Goal: Information Seeking & Learning: Learn about a topic

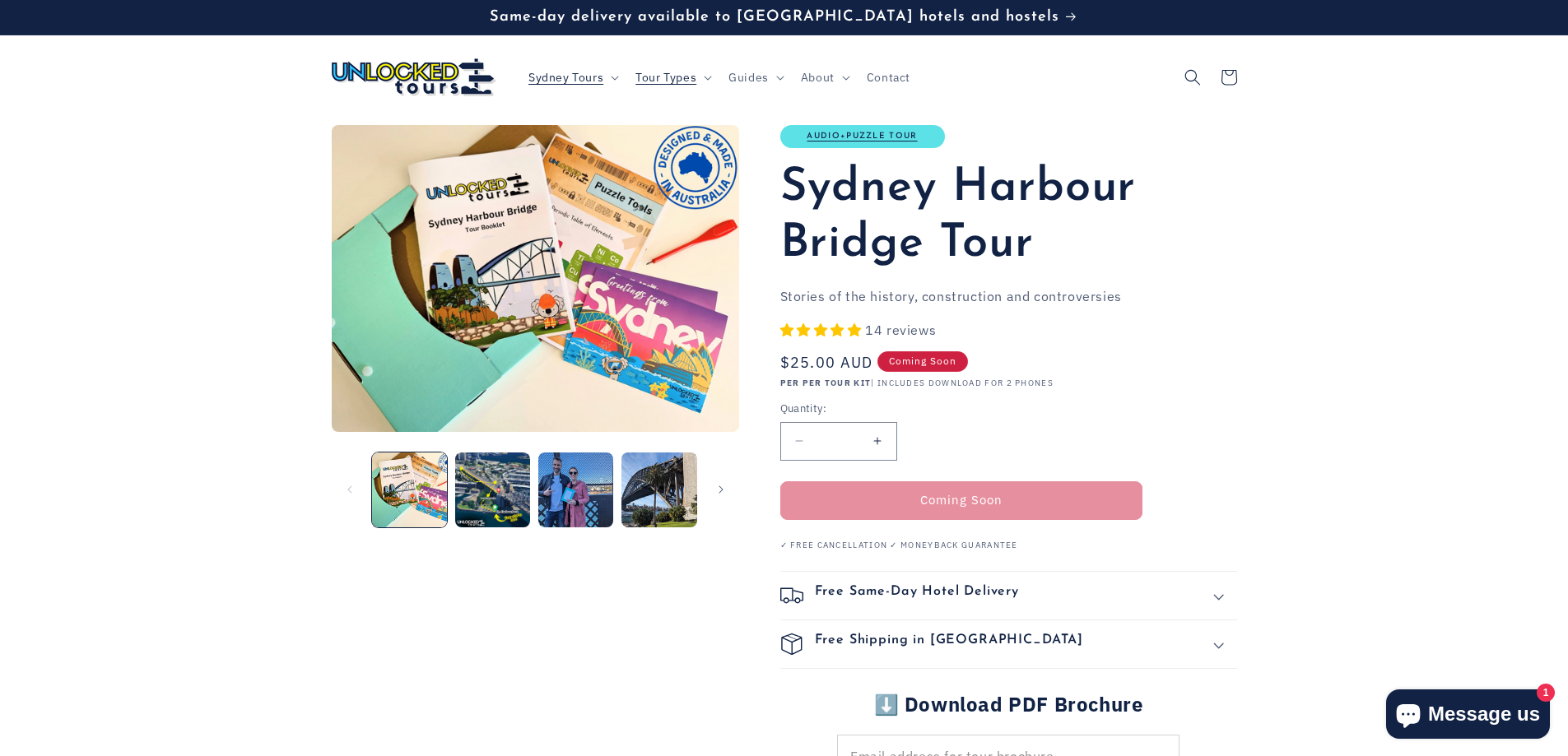
click at [898, 331] on span "14 reviews" at bounding box center [900, 329] width 71 height 16
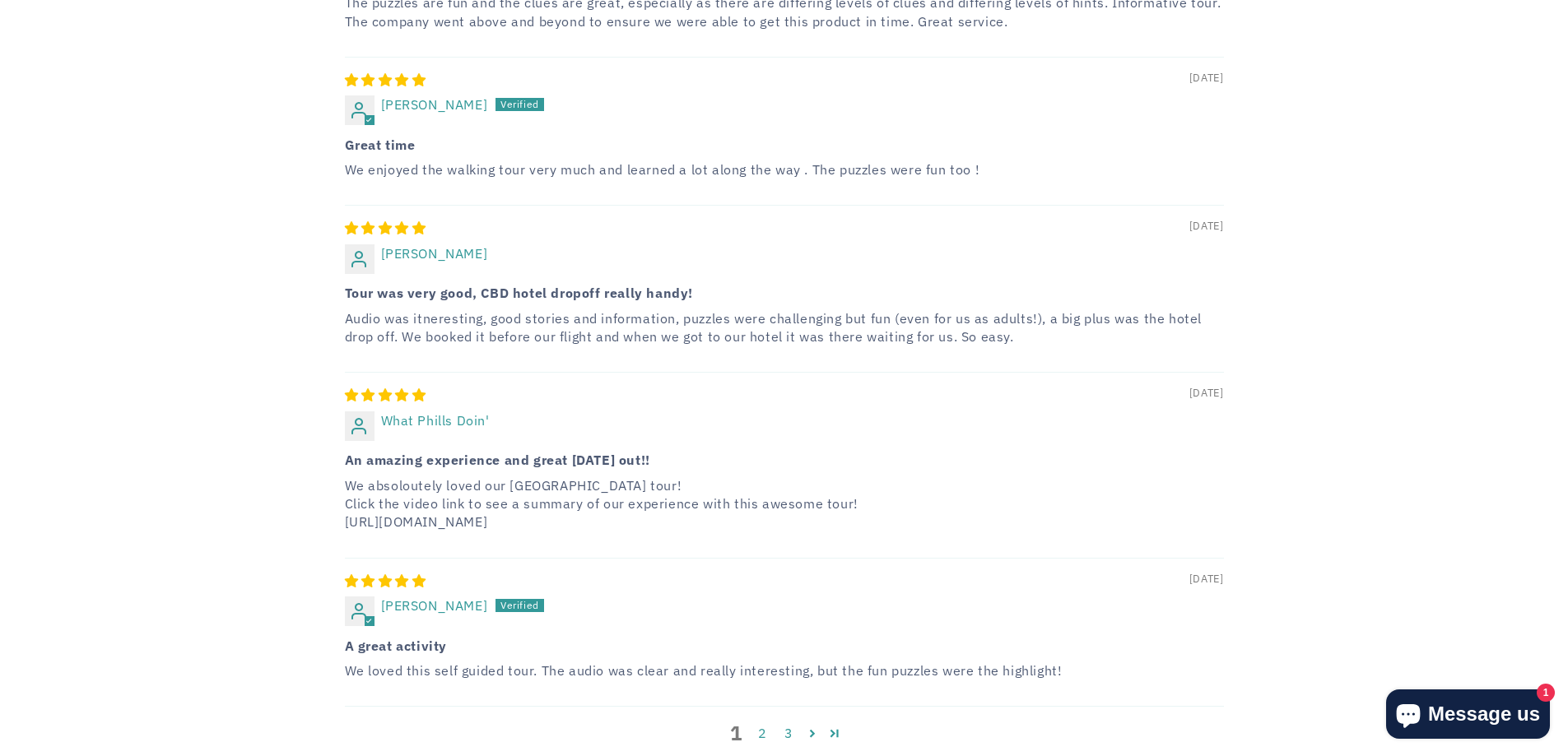
scroll to position [3263, 0]
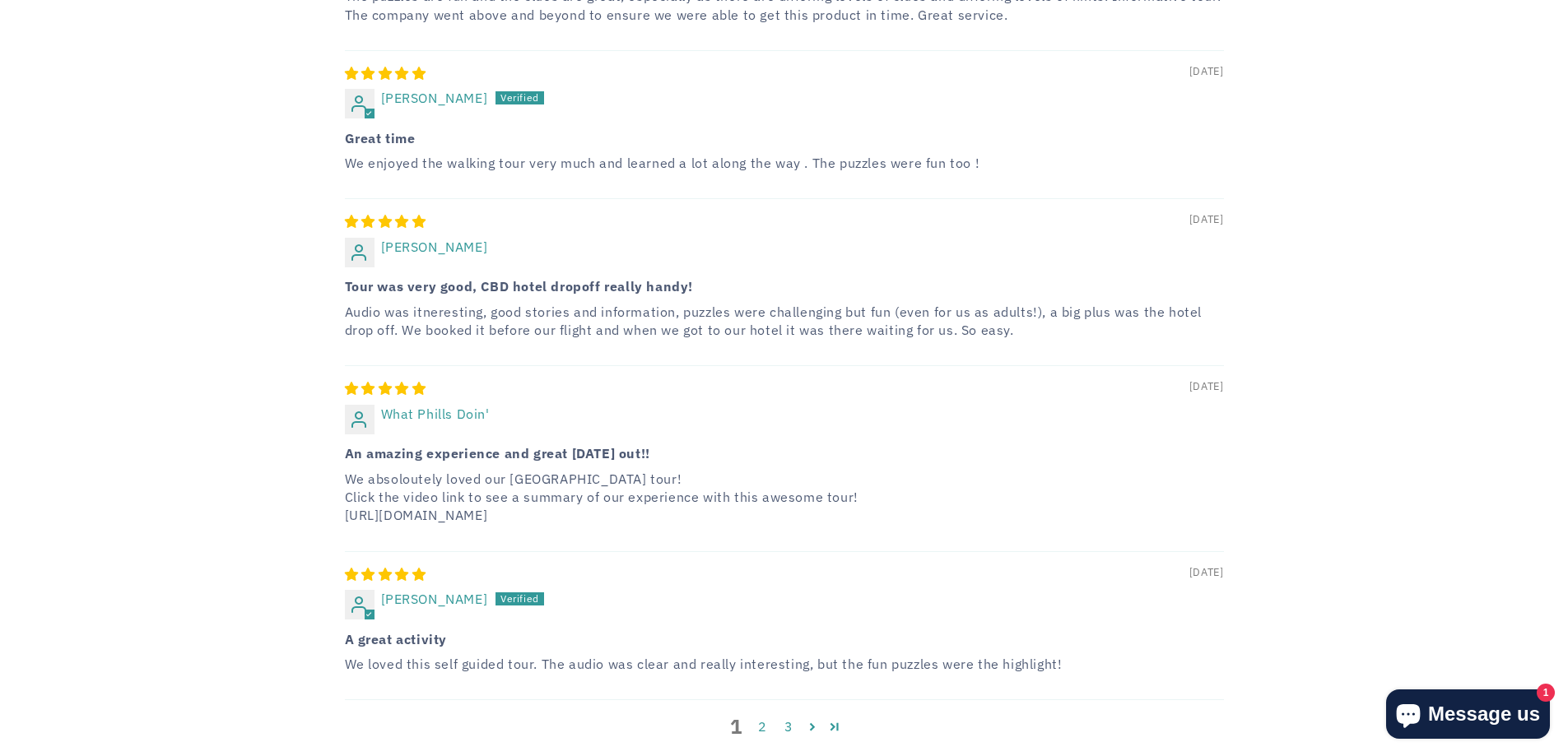
click at [534, 469] on p "We absoloutely loved our [GEOGRAPHIC_DATA] tour! Click the video link to see a …" at bounding box center [784, 497] width 880 height 55
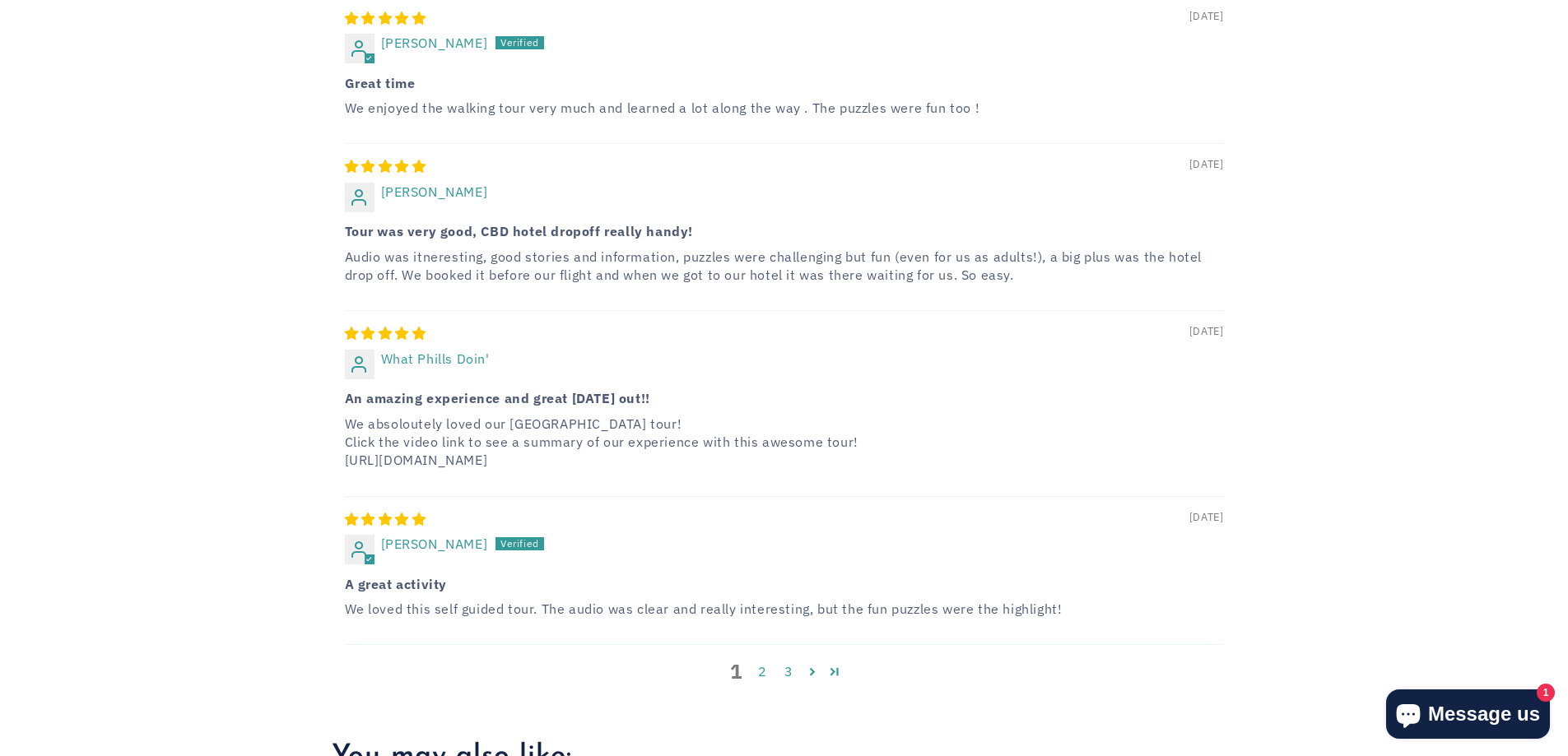
scroll to position [3345, 0]
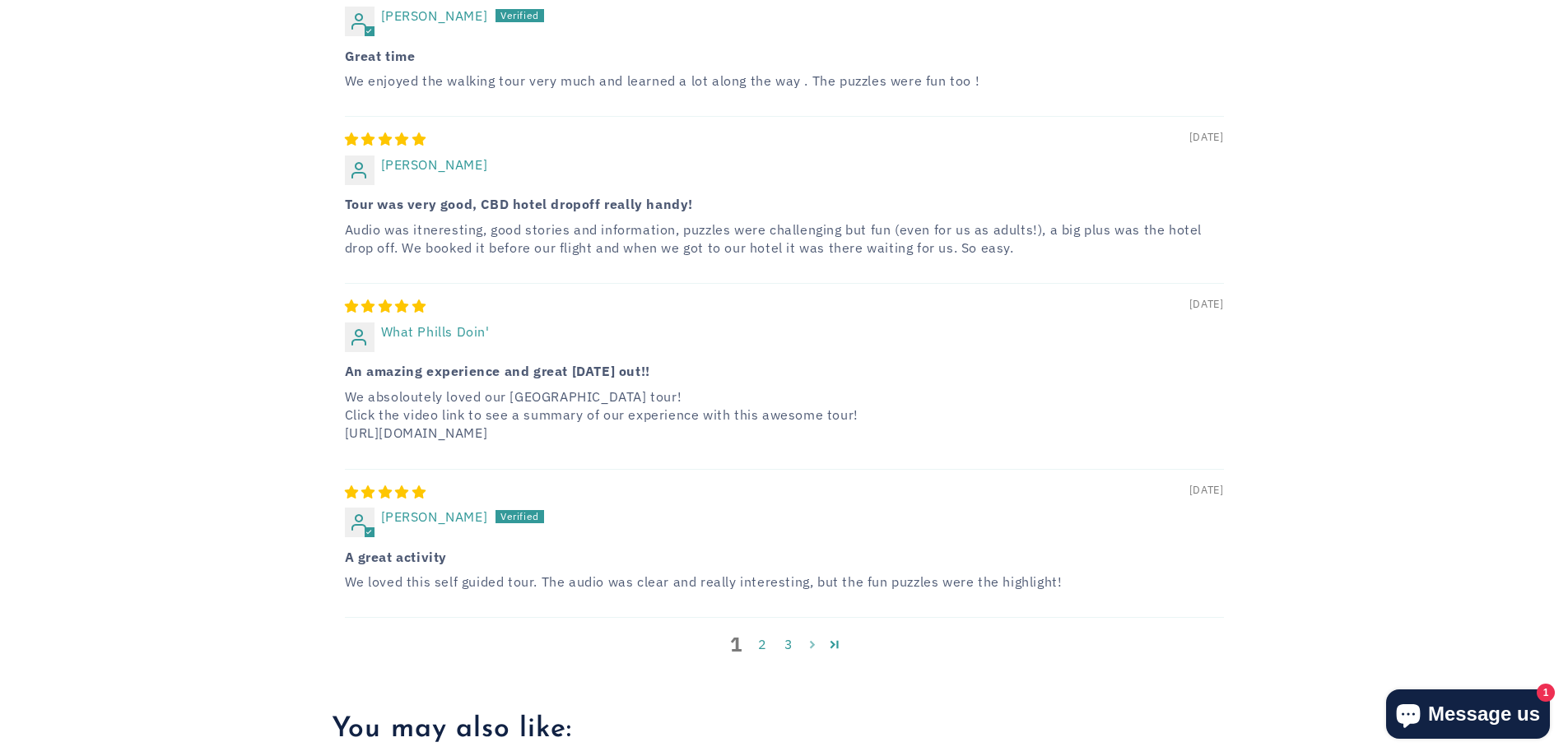
click at [811, 634] on link "Page 2" at bounding box center [813, 644] width 22 height 21
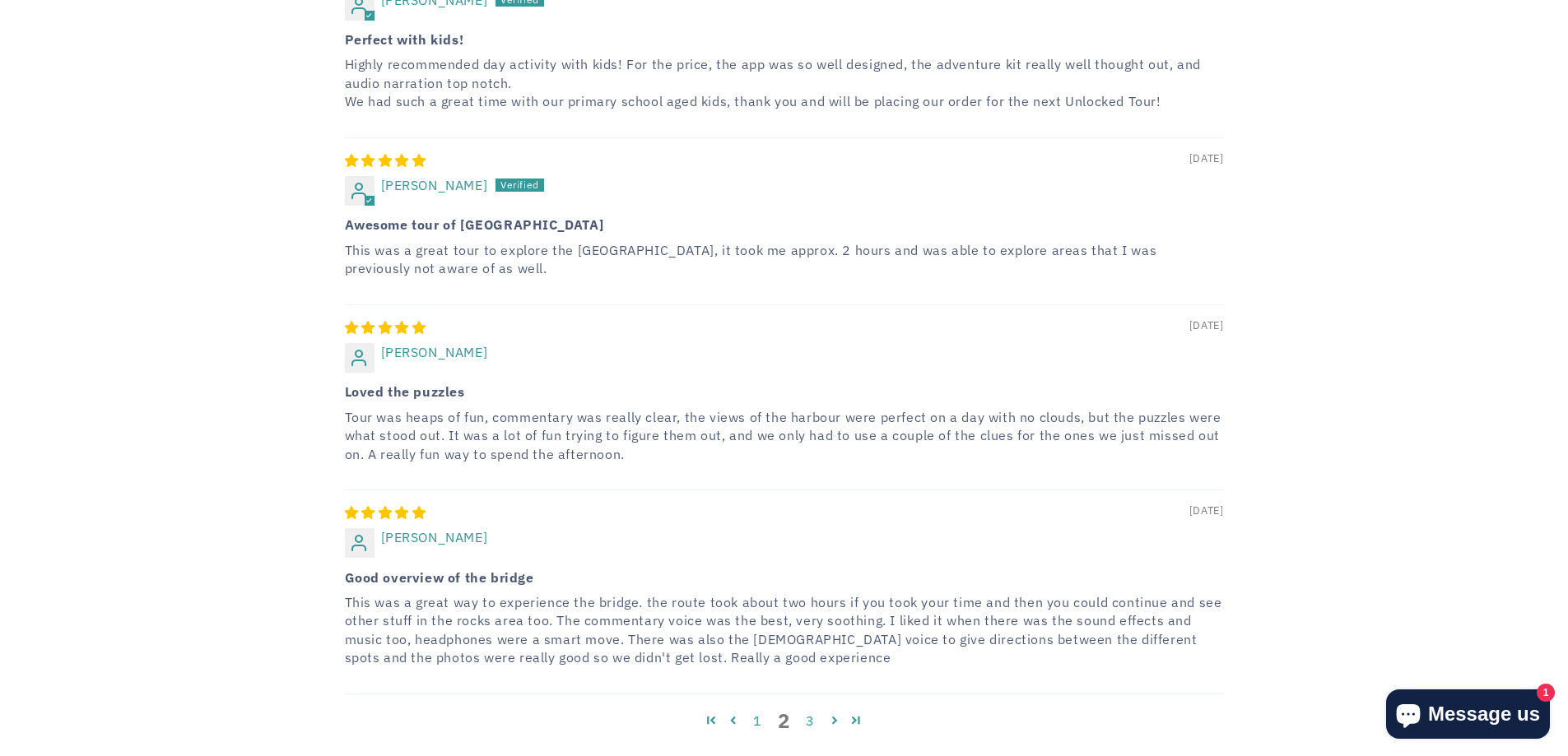
scroll to position [3408, 0]
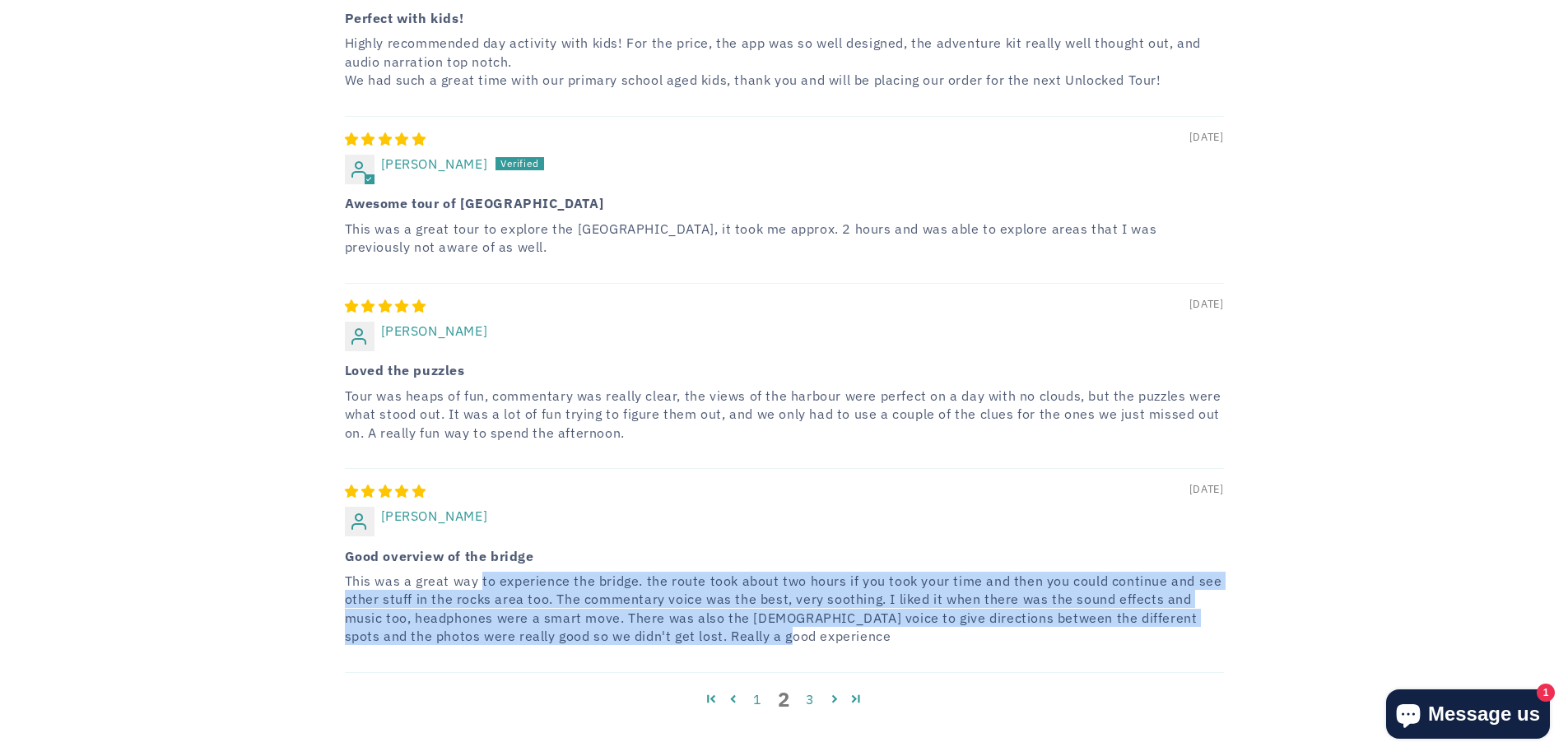
drag, startPoint x: 479, startPoint y: 512, endPoint x: 712, endPoint y: 570, distance: 240.1
click at [712, 572] on p "This was a great way to experience the bridge. the route took about two hours i…" at bounding box center [784, 609] width 880 height 74
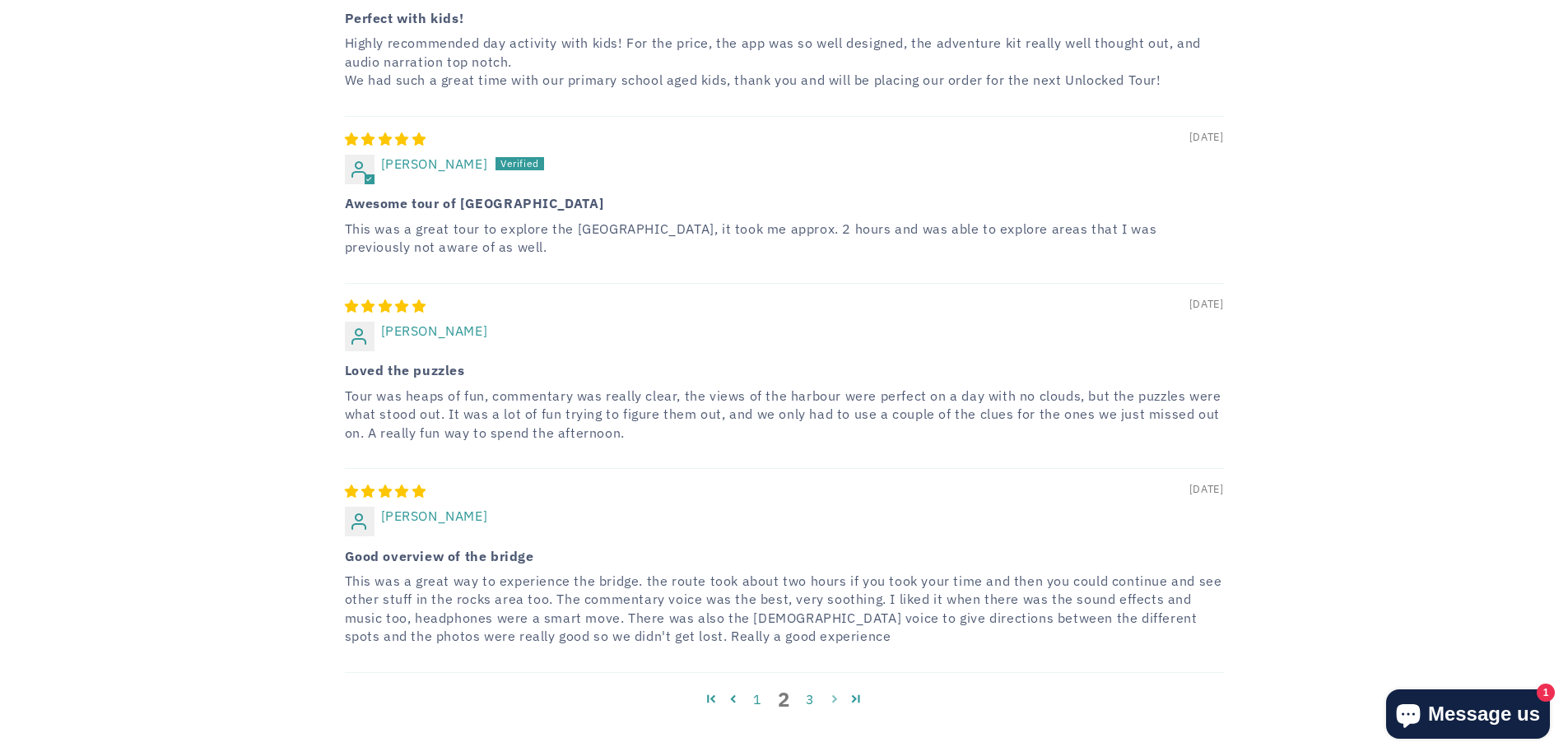
click at [831, 688] on link "Page 3" at bounding box center [835, 699] width 22 height 21
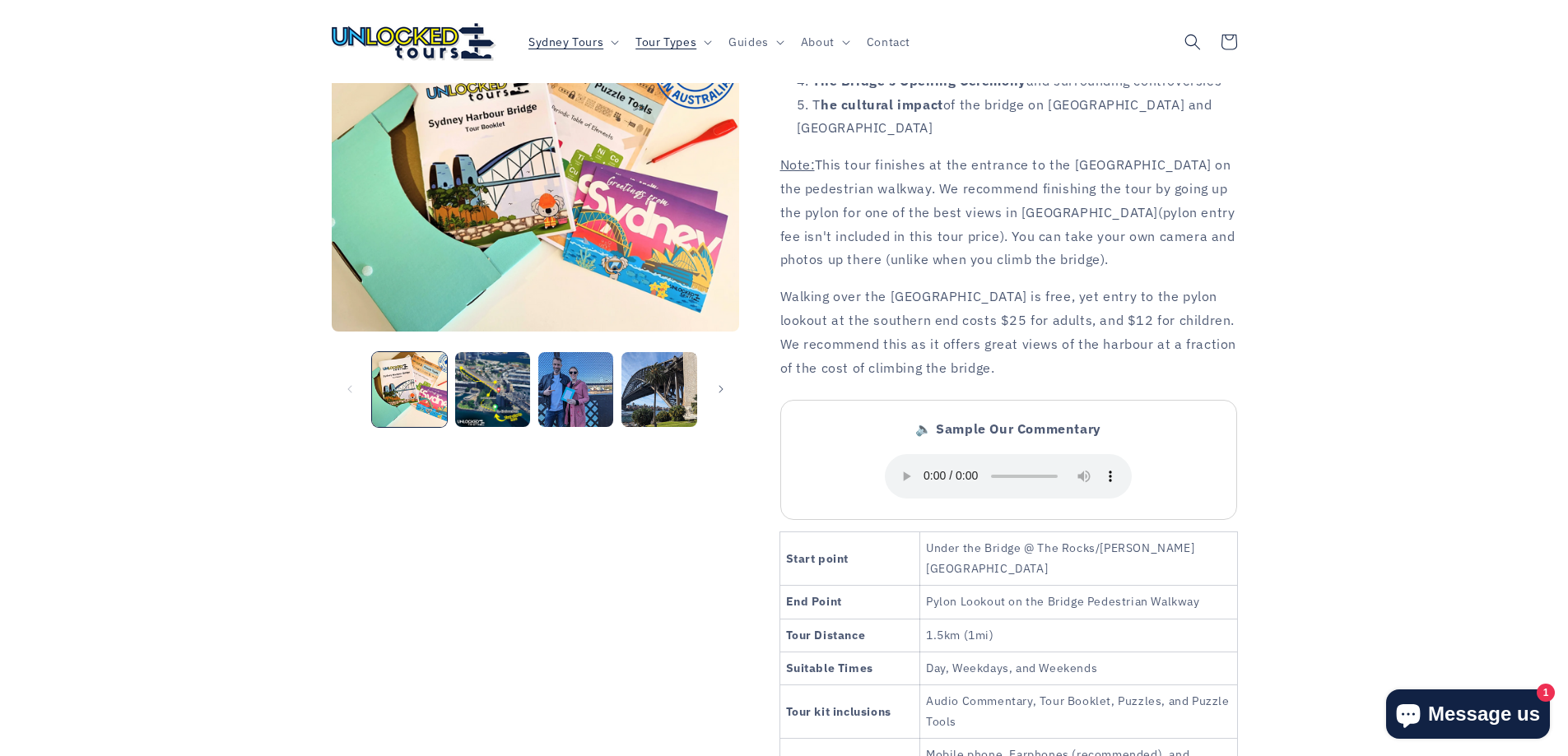
scroll to position [1763, 0]
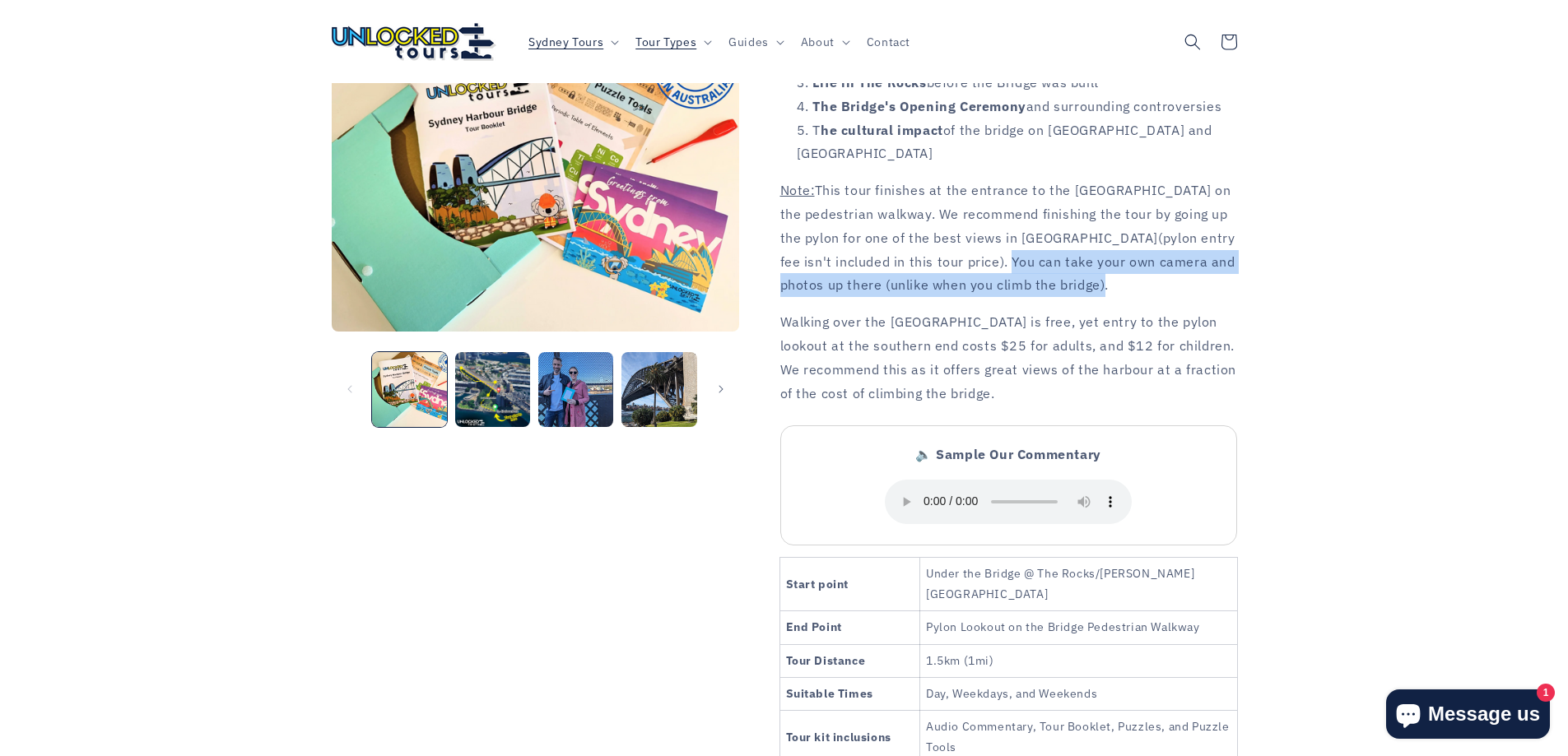
drag, startPoint x: 897, startPoint y: 210, endPoint x: 998, endPoint y: 227, distance: 102.4
click at [998, 227] on p "Note: This tour finishes at the entrance to the [GEOGRAPHIC_DATA] on the pedest…" at bounding box center [1009, 237] width 457 height 119
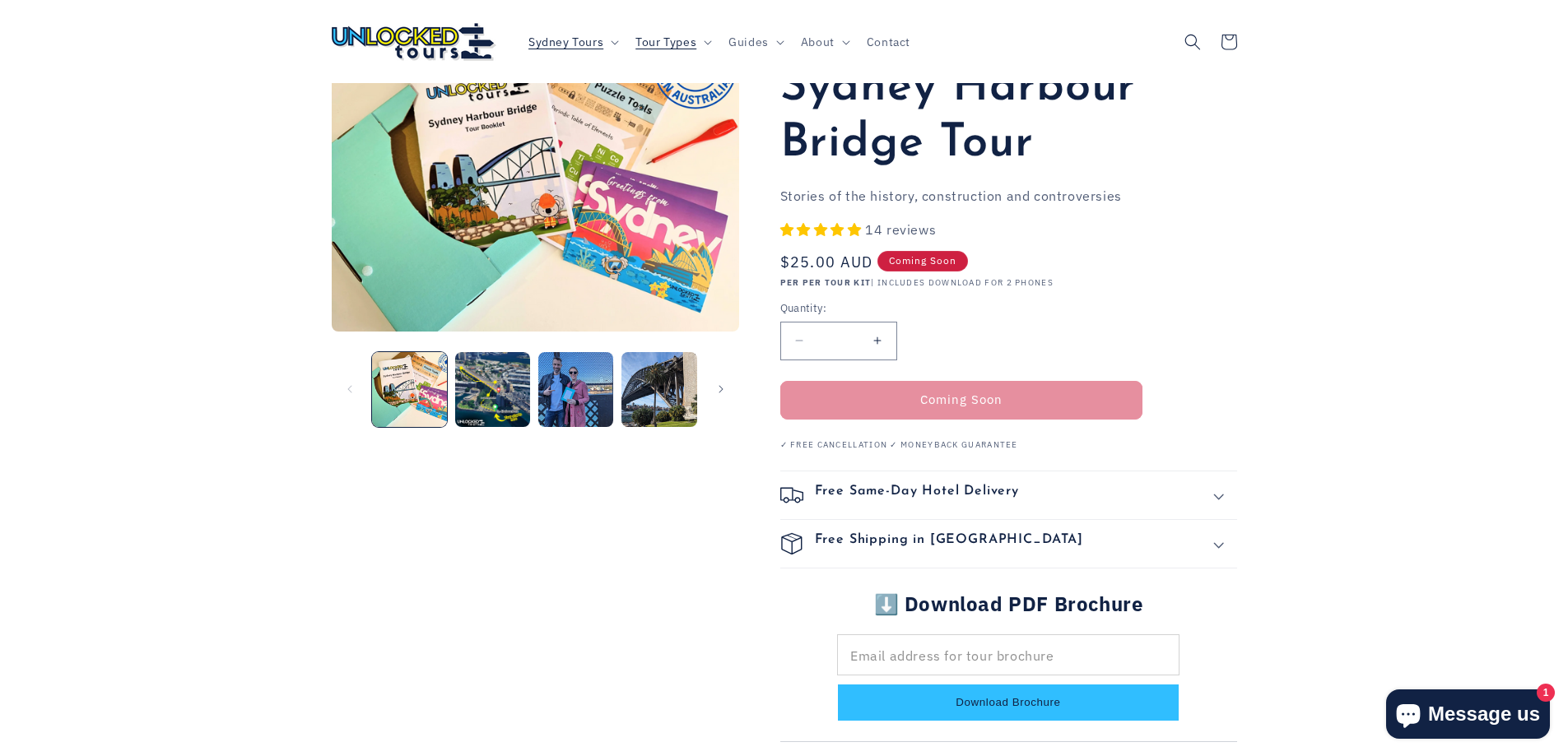
scroll to position [35, 0]
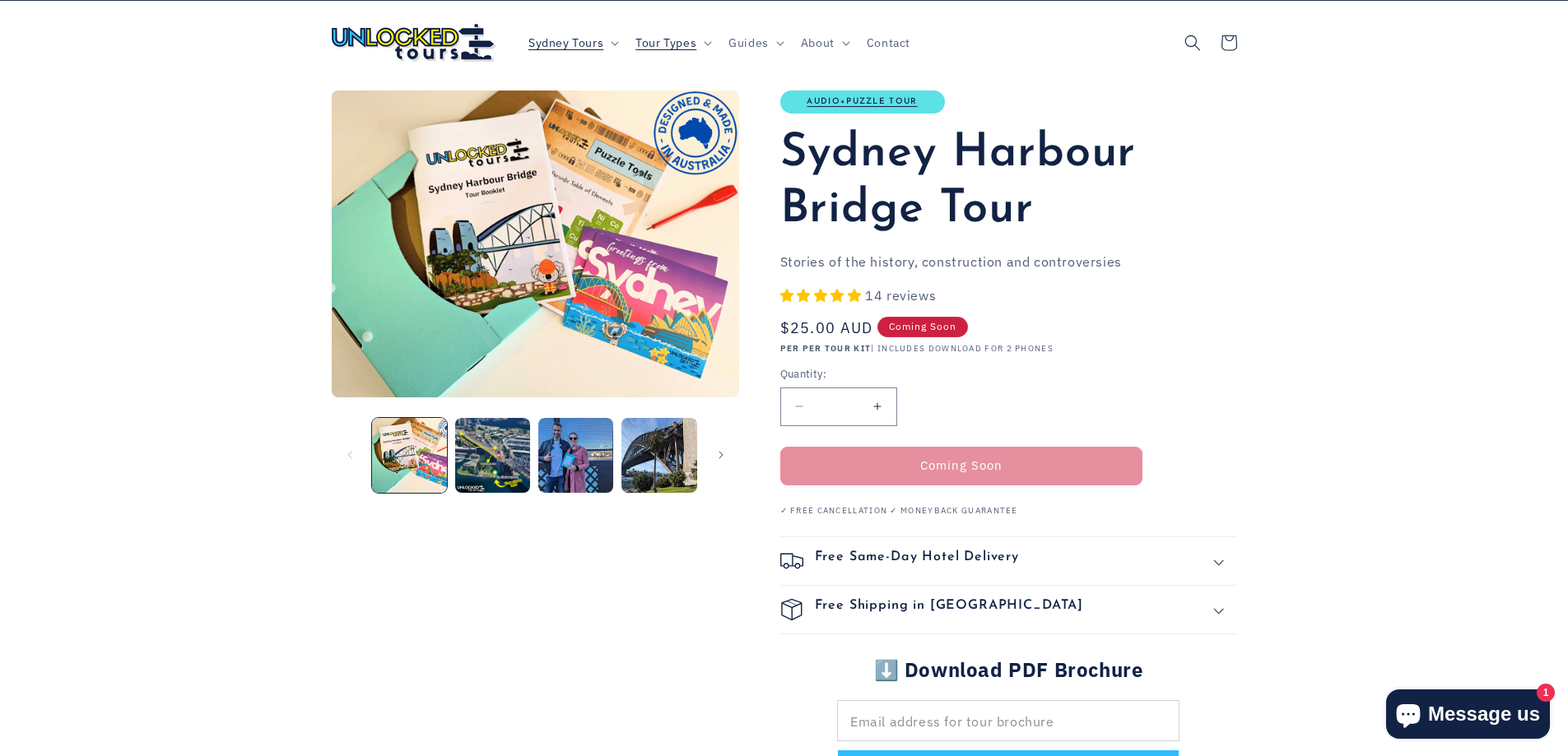
drag, startPoint x: 953, startPoint y: 321, endPoint x: 878, endPoint y: 316, distance: 75.2
copy span "Coming Soon"
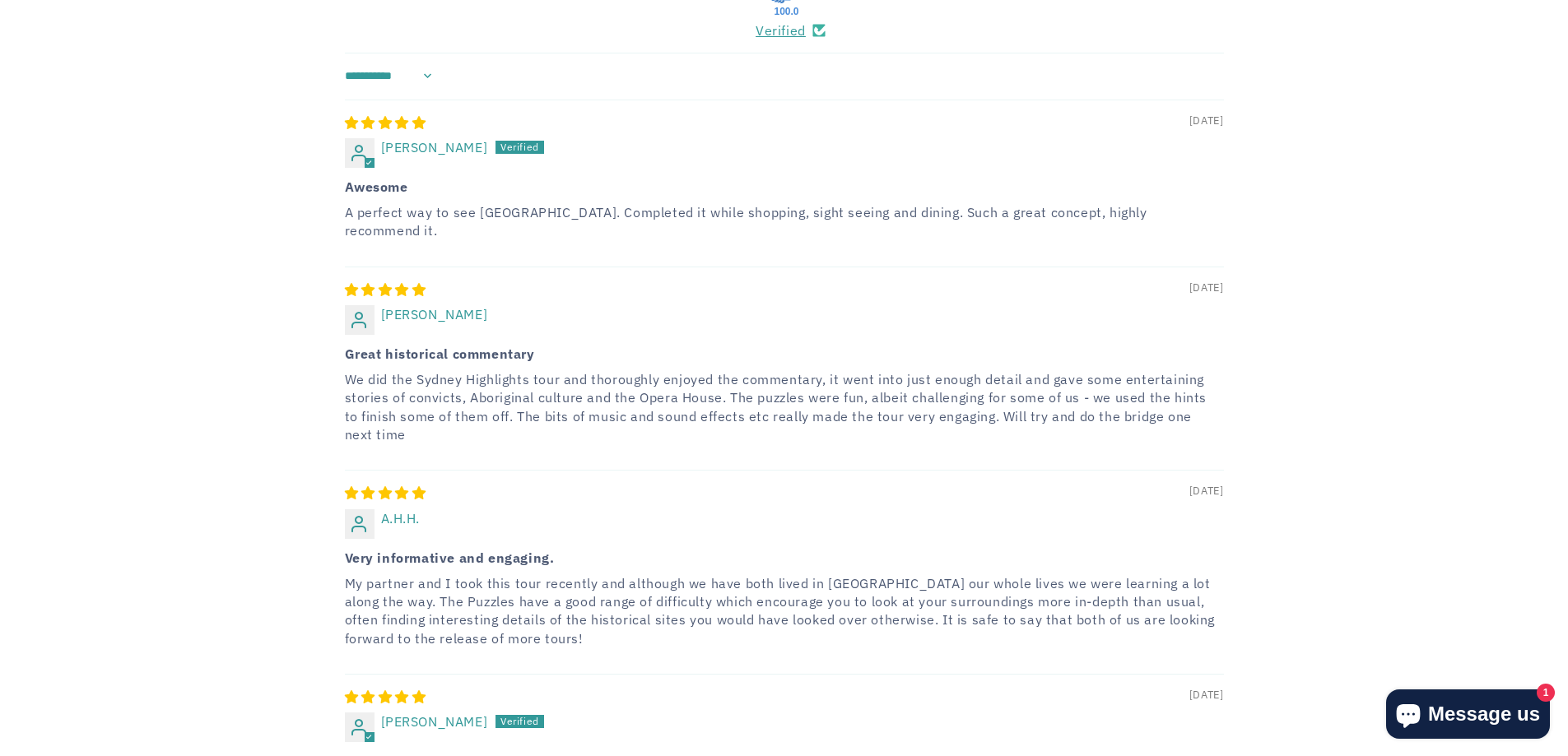
scroll to position [2880, 0]
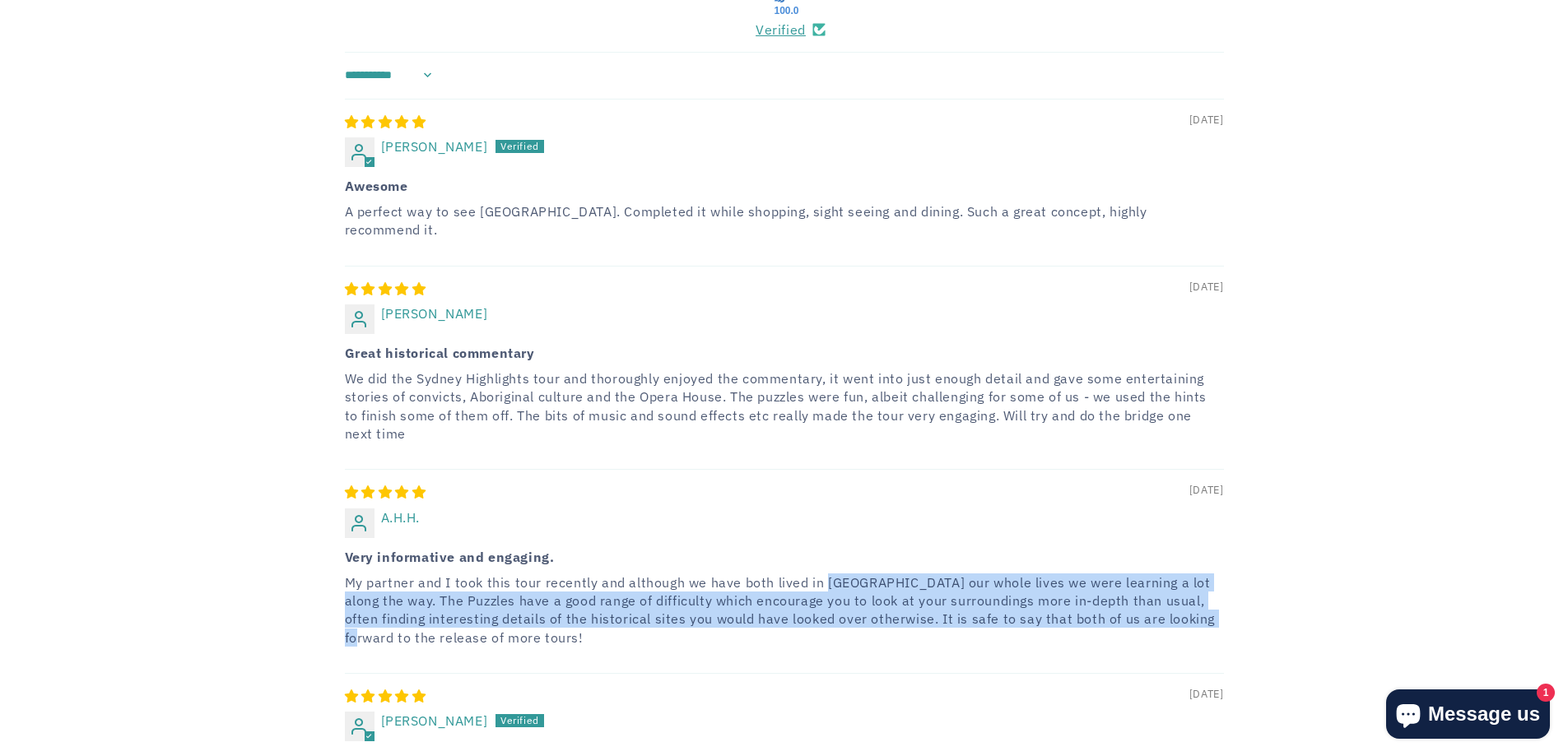
drag, startPoint x: 822, startPoint y: 472, endPoint x: 1207, endPoint y: 511, distance: 387.0
click at [1207, 574] on p "My partner and I took this tour recently and although we have both lived in [GE…" at bounding box center [784, 611] width 880 height 74
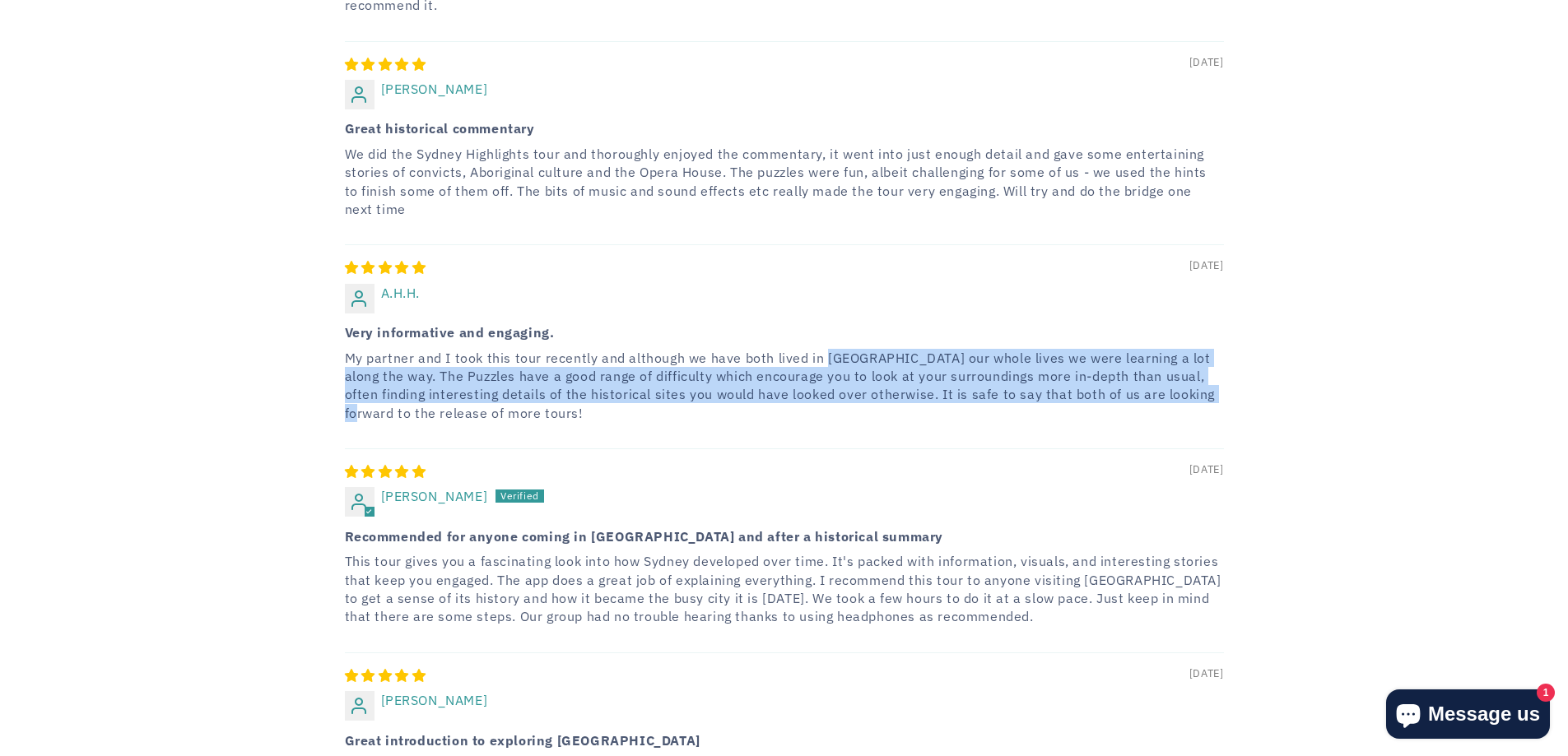
scroll to position [3127, 0]
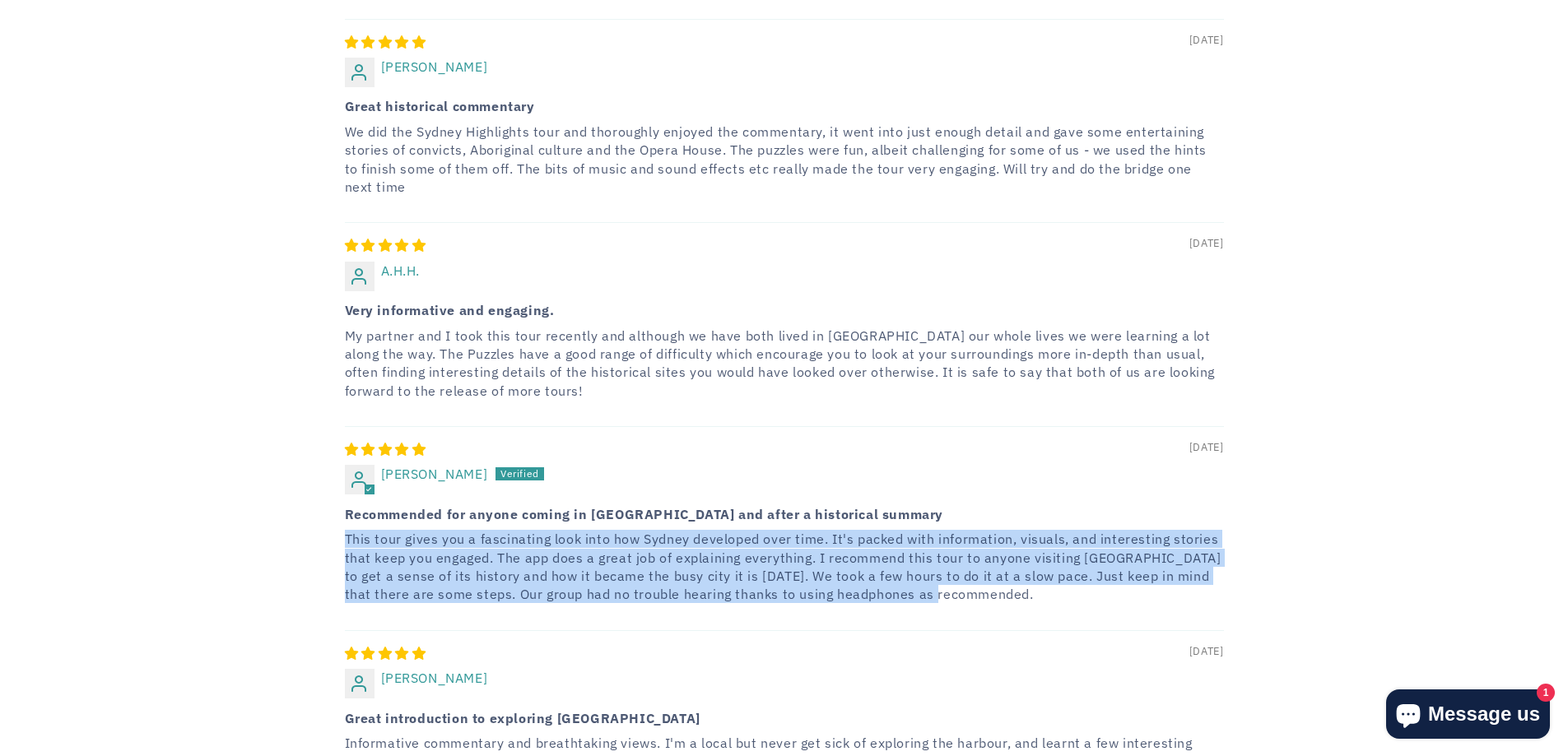
drag, startPoint x: 344, startPoint y: 426, endPoint x: 1208, endPoint y: 480, distance: 865.7
click at [1208, 530] on p "This tour gives you a fascinating look into how Sydney developed over time. It'…" at bounding box center [784, 567] width 880 height 74
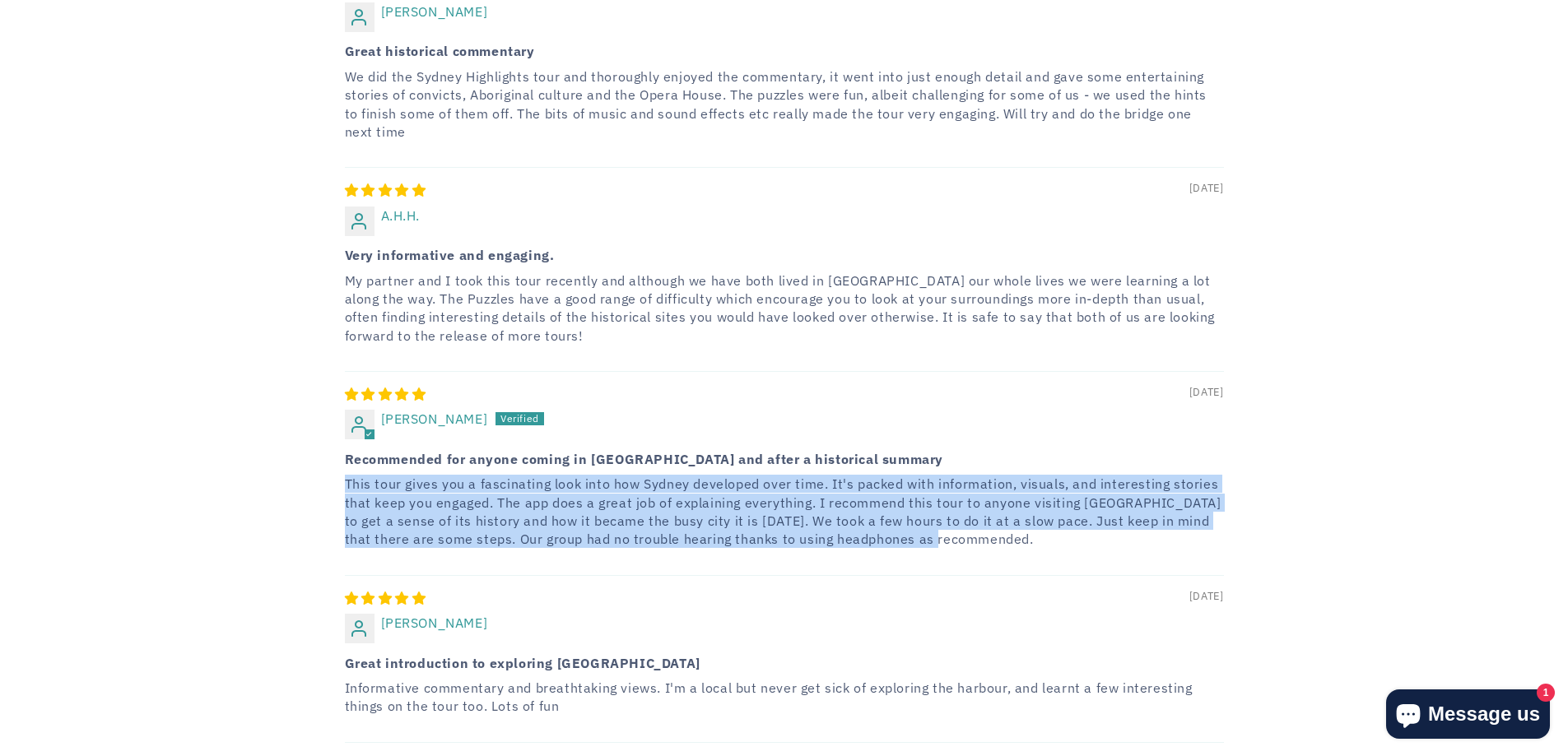
scroll to position [3209, 0]
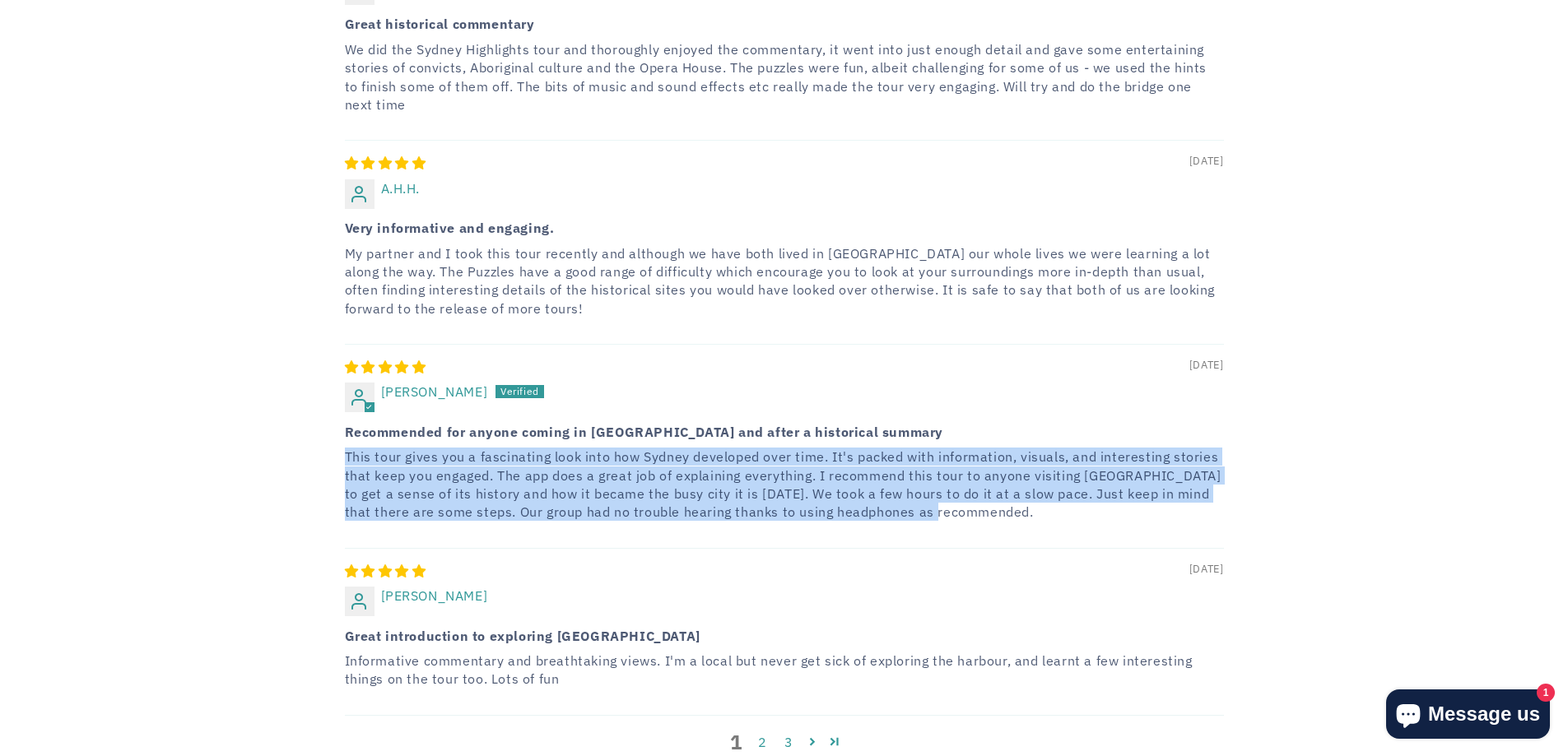
click at [702, 413] on div "06/27/2023 Jonathon B Recommended for anyone coming in Sydney and after a histo…" at bounding box center [784, 445] width 880 height 204
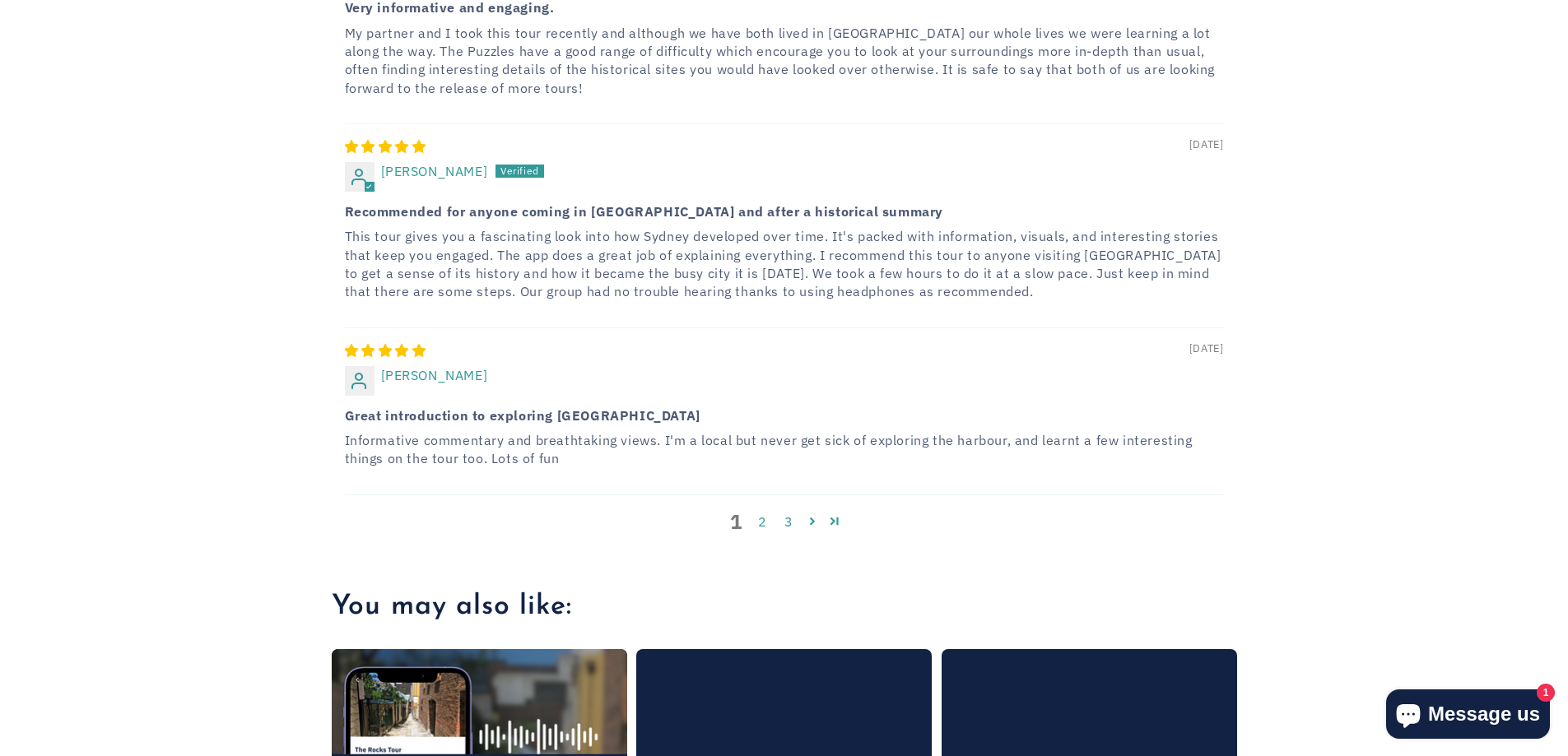
scroll to position [3456, 0]
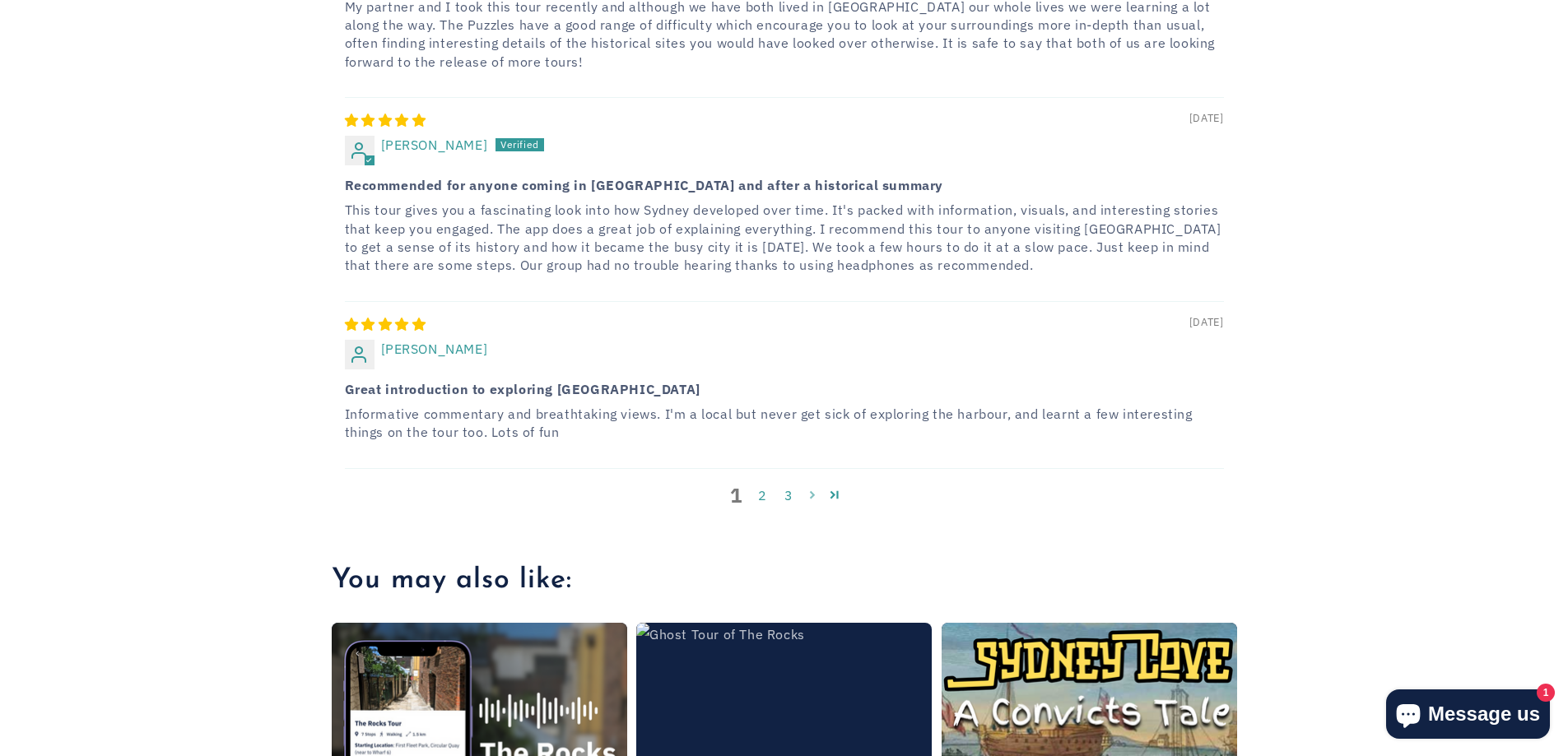
click at [806, 484] on link "Page 2" at bounding box center [813, 494] width 22 height 21
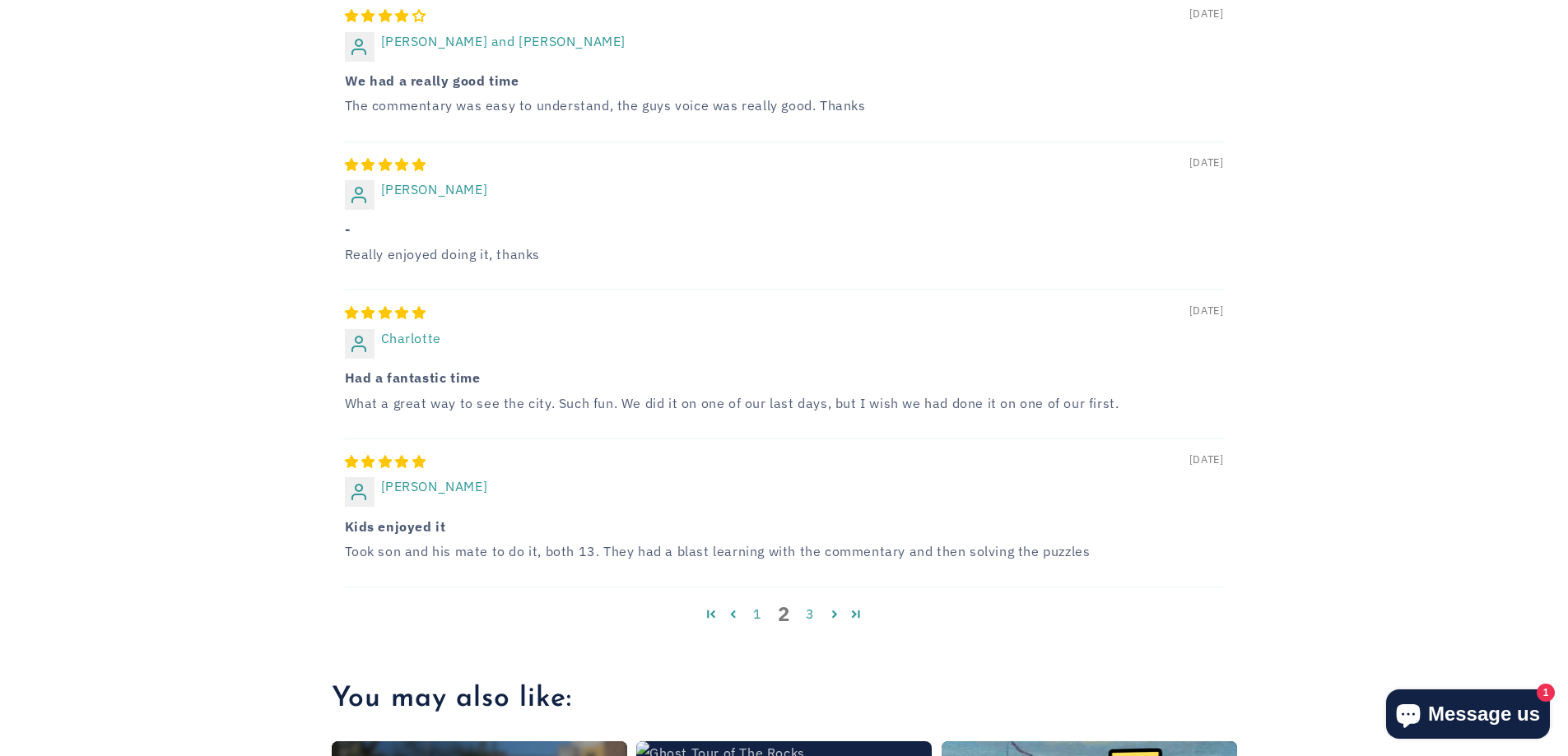
scroll to position [3217, 0]
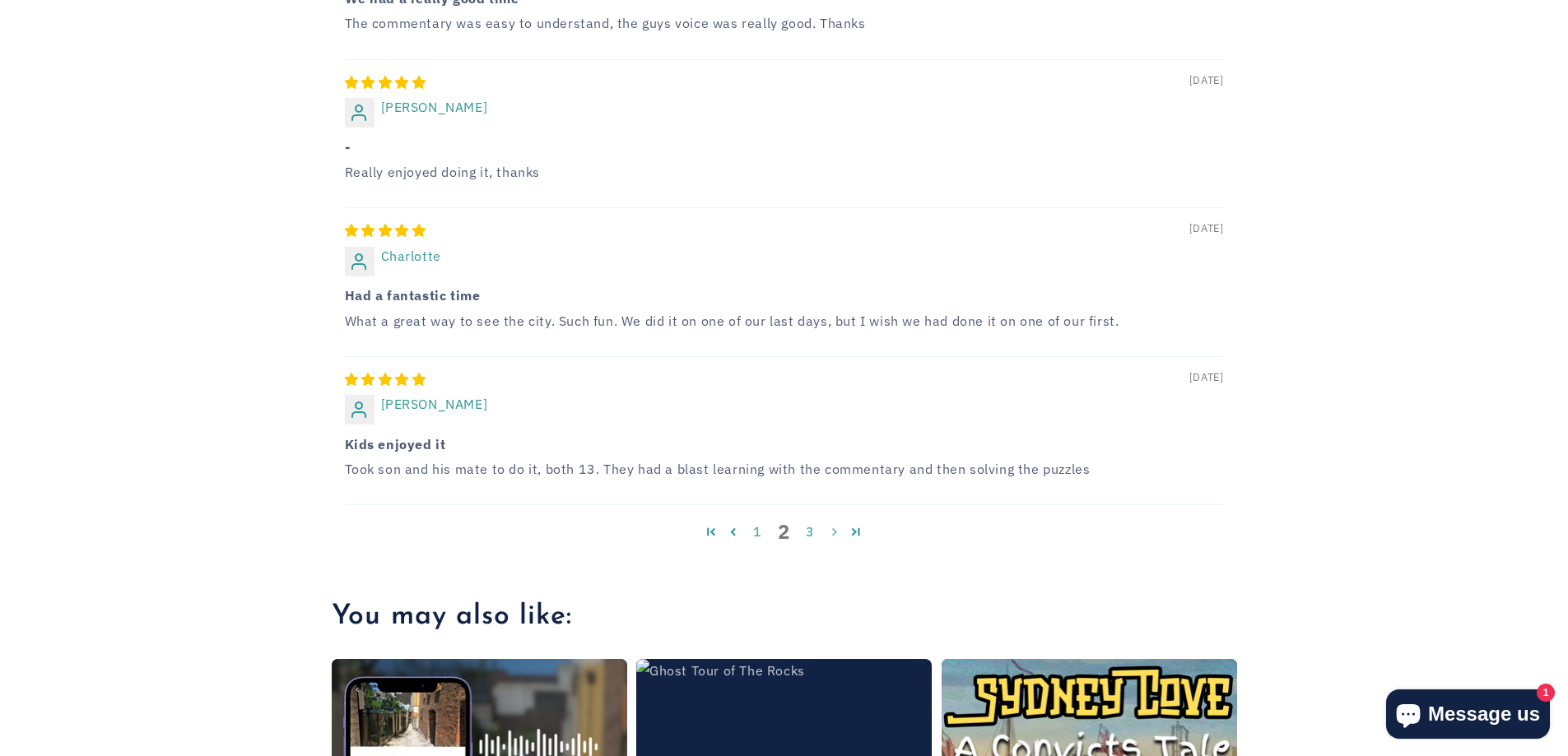
click at [833, 521] on link "Page 3" at bounding box center [835, 532] width 22 height 21
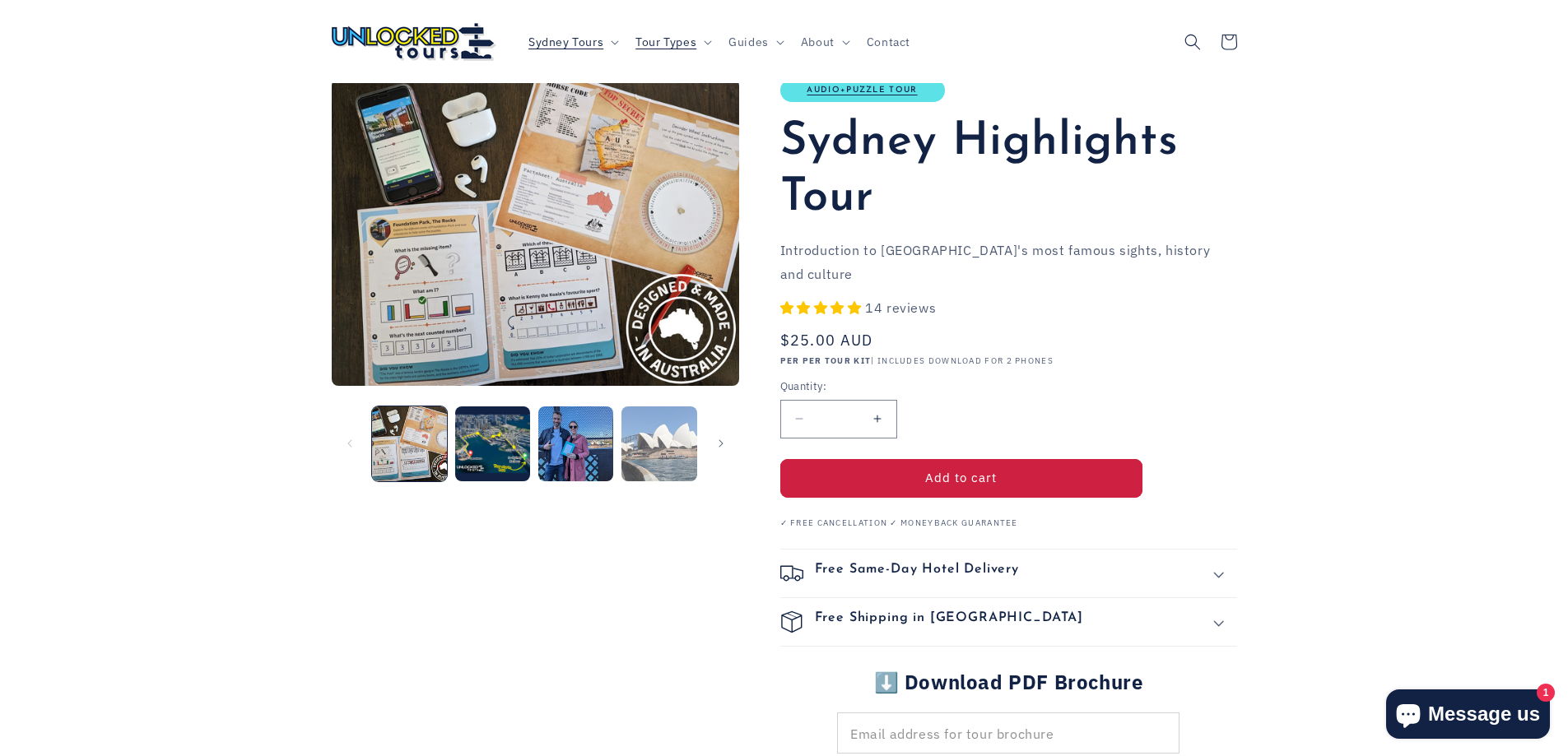
scroll to position [0, 0]
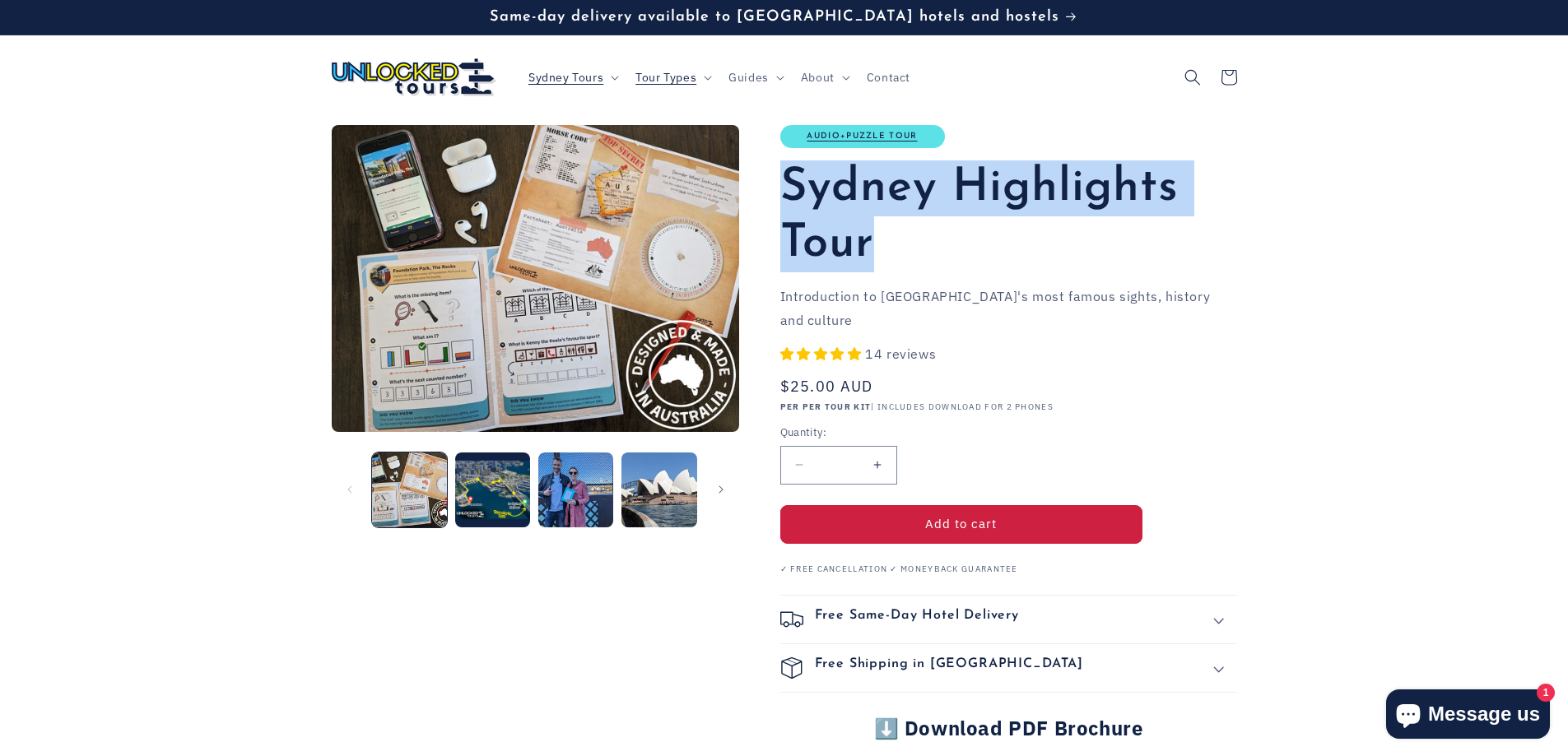
drag, startPoint x: 888, startPoint y: 246, endPoint x: 781, endPoint y: 195, distance: 118.5
click at [781, 195] on h1 "Sydney Highlights Tour" at bounding box center [1009, 216] width 457 height 112
copy h1 "Sydney Highlights Tour"
